Goal: Task Accomplishment & Management: Manage account settings

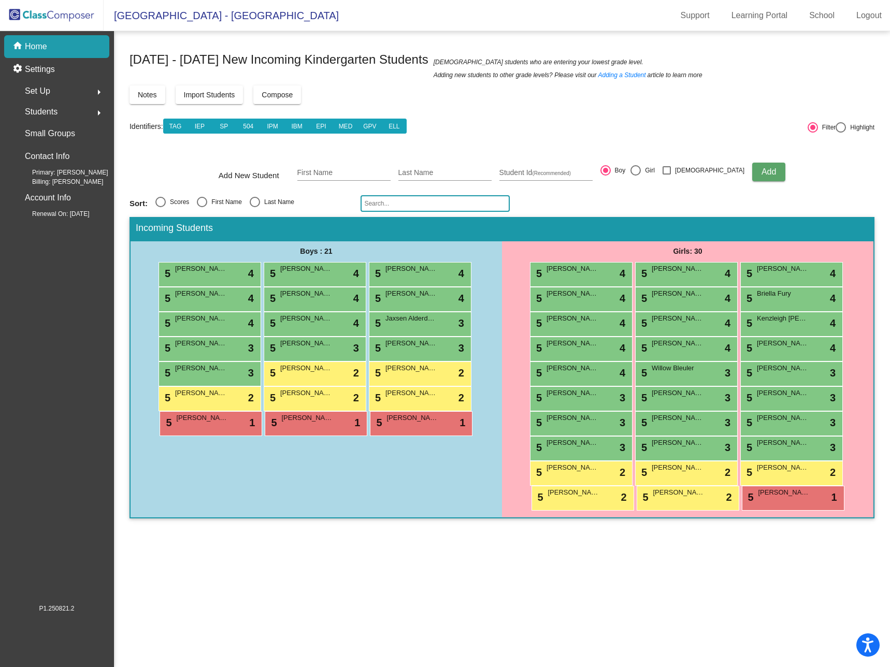
click at [75, 12] on img at bounding box center [52, 15] width 104 height 31
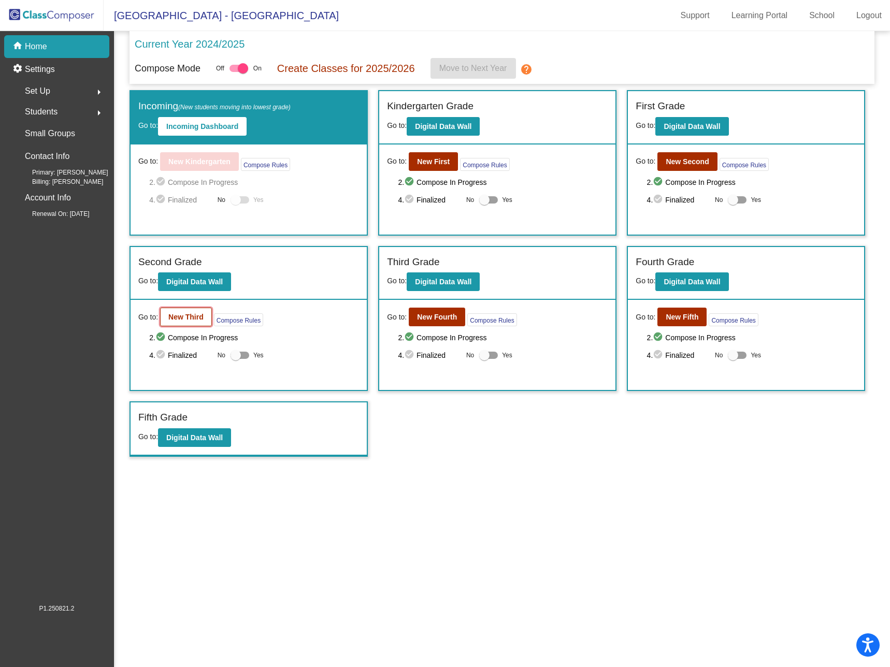
click at [192, 317] on b "New Third" at bounding box center [185, 317] width 35 height 8
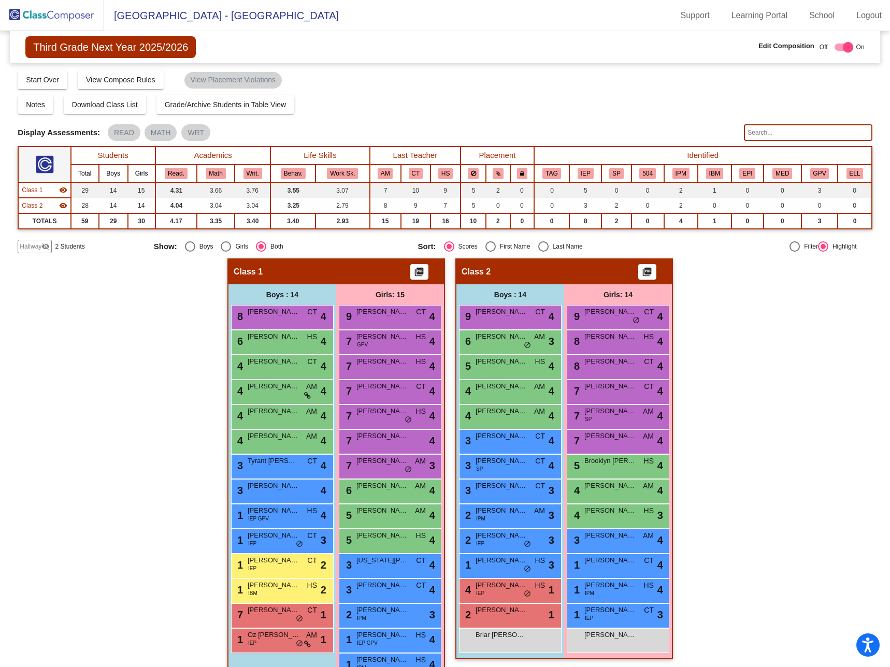
click at [767, 131] on input "text" at bounding box center [808, 132] width 128 height 17
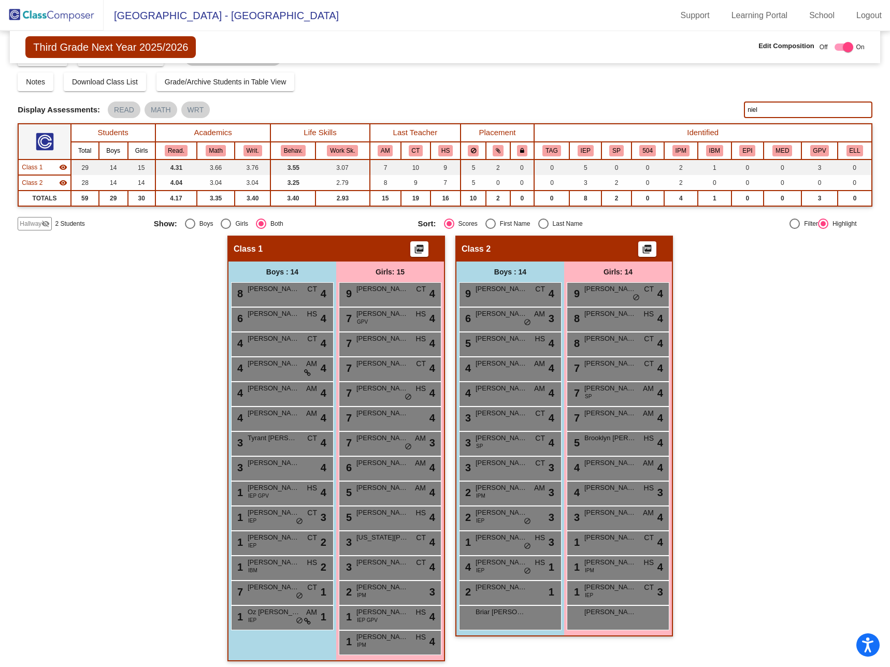
scroll to position [27, 0]
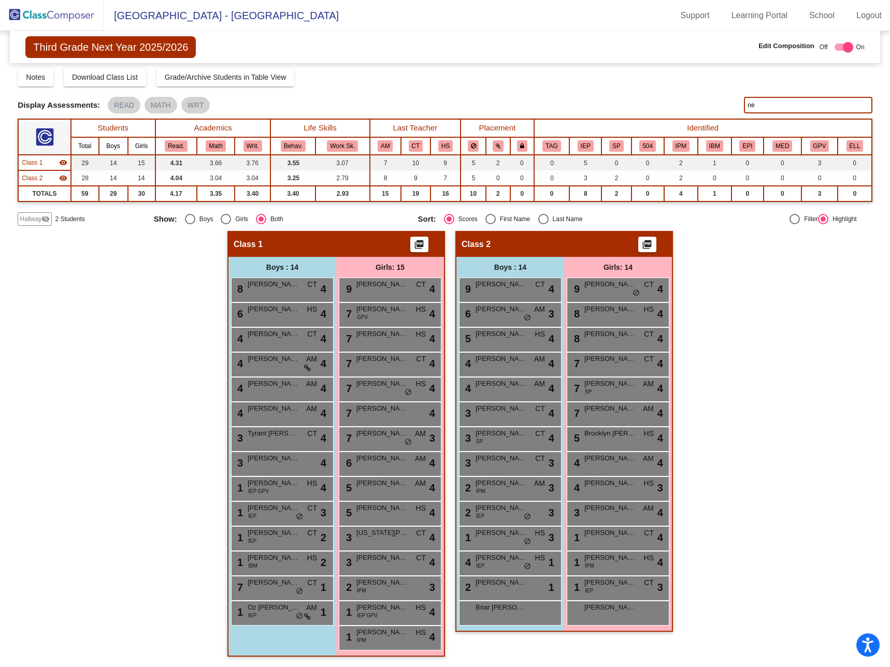
type input "n"
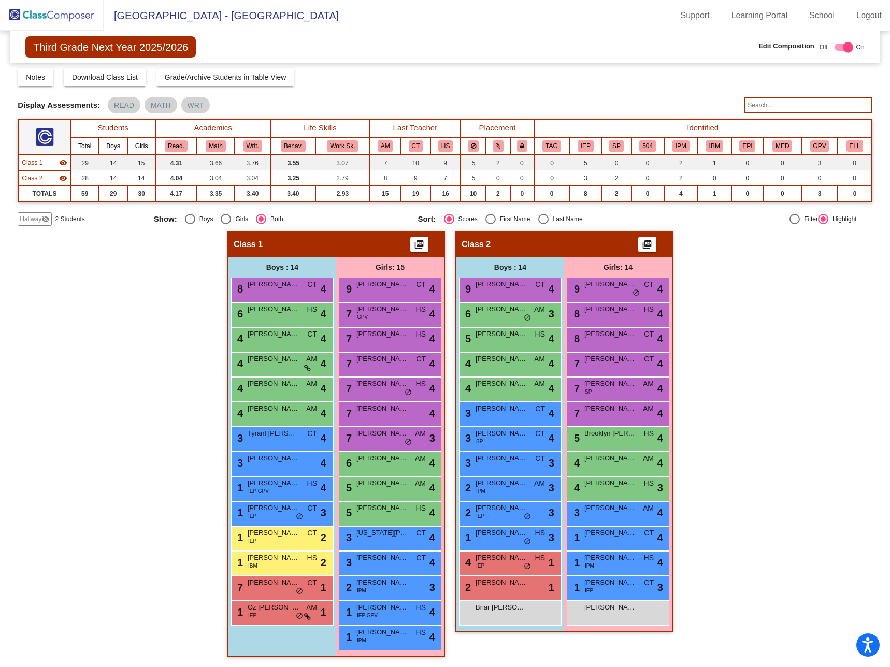
click at [717, 402] on div "Hallway - Hallway Class picture_as_pdf Add Student First Name Last Name Student…" at bounding box center [445, 449] width 854 height 436
click at [706, 347] on div "Hallway - Hallway Class picture_as_pdf Add Student First Name Last Name Student…" at bounding box center [445, 449] width 854 height 436
click at [47, 15] on img at bounding box center [52, 15] width 104 height 31
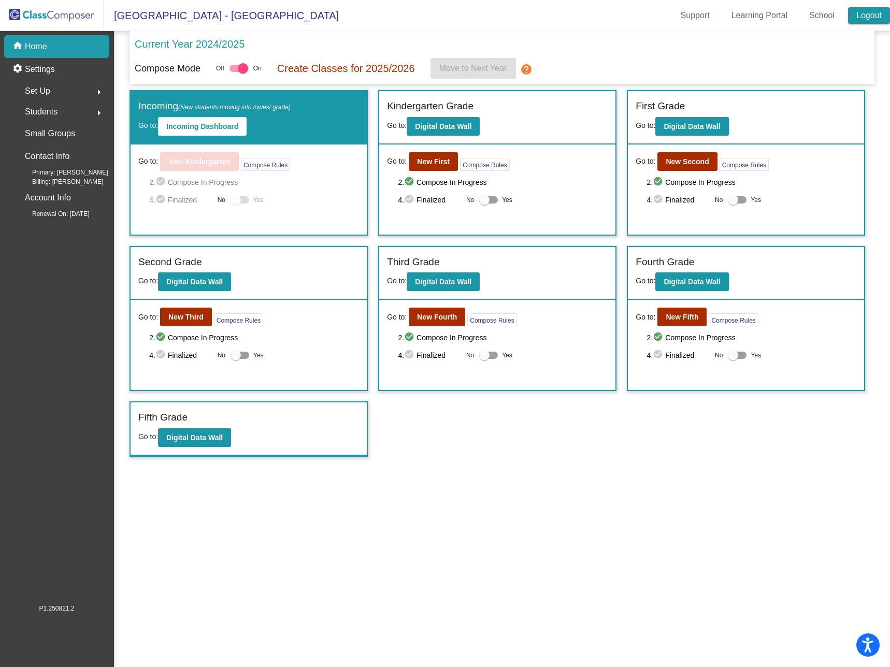
click at [881, 15] on link "Logout" at bounding box center [869, 15] width 42 height 17
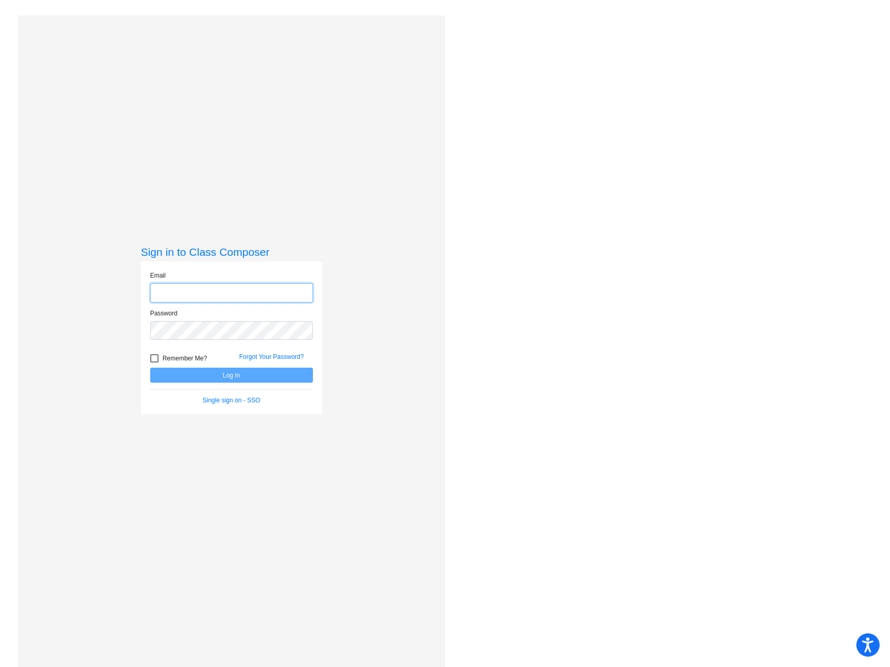
type input "[EMAIL_ADDRESS][DOMAIN_NAME]"
